Goal: Task Accomplishment & Management: Use online tool/utility

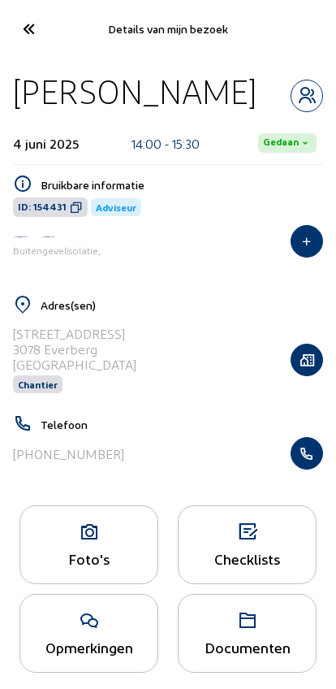
click at [28, 45] on cam-font-icon at bounding box center [28, 29] width 37 height 38
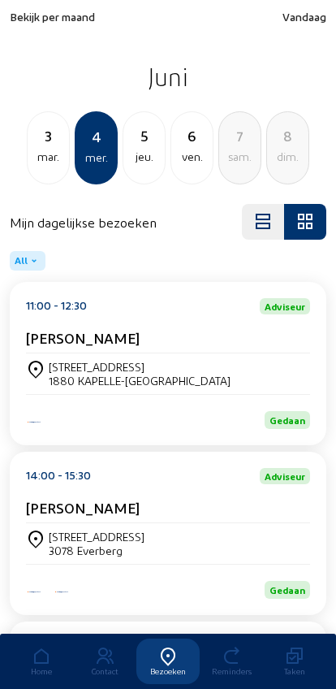
click at [317, 20] on span "Vandaag" at bounding box center [305, 17] width 44 height 14
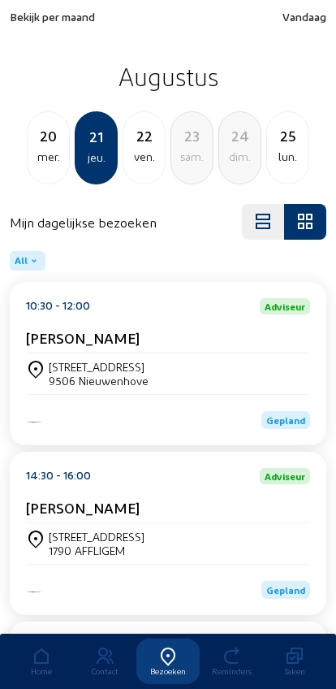
click at [216, 384] on div "[STREET_ADDRESS]" at bounding box center [168, 374] width 284 height 28
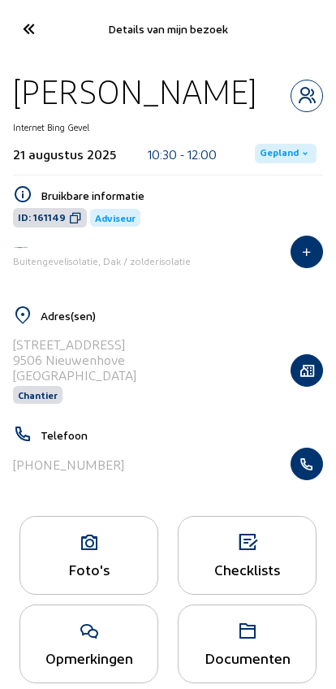
click at [228, 681] on div "Documenten" at bounding box center [247, 643] width 139 height 79
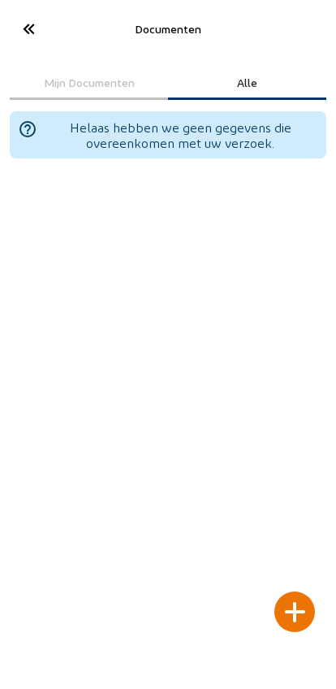
click at [14, 35] on cam-font-icon at bounding box center [28, 29] width 37 height 38
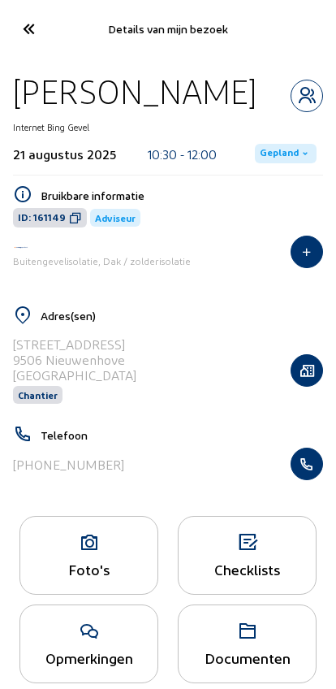
click at [320, 472] on icon "button" at bounding box center [307, 464] width 31 height 16
